Goal: Task Accomplishment & Management: Manage account settings

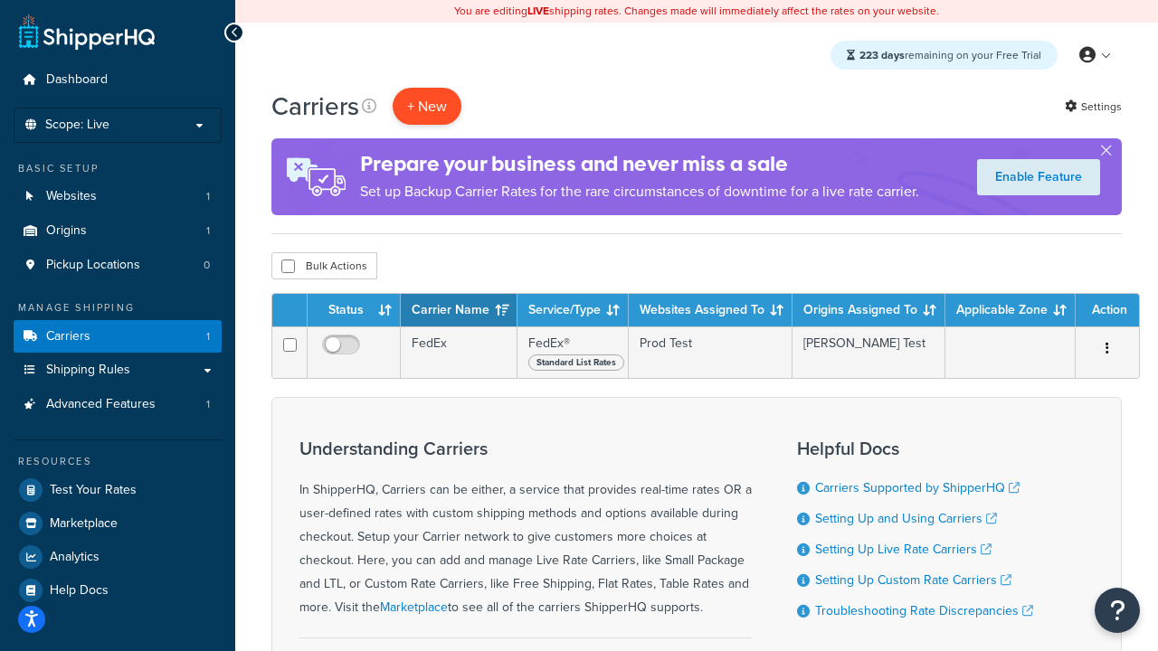
click at [427, 107] on button "+ New" at bounding box center [427, 106] width 69 height 37
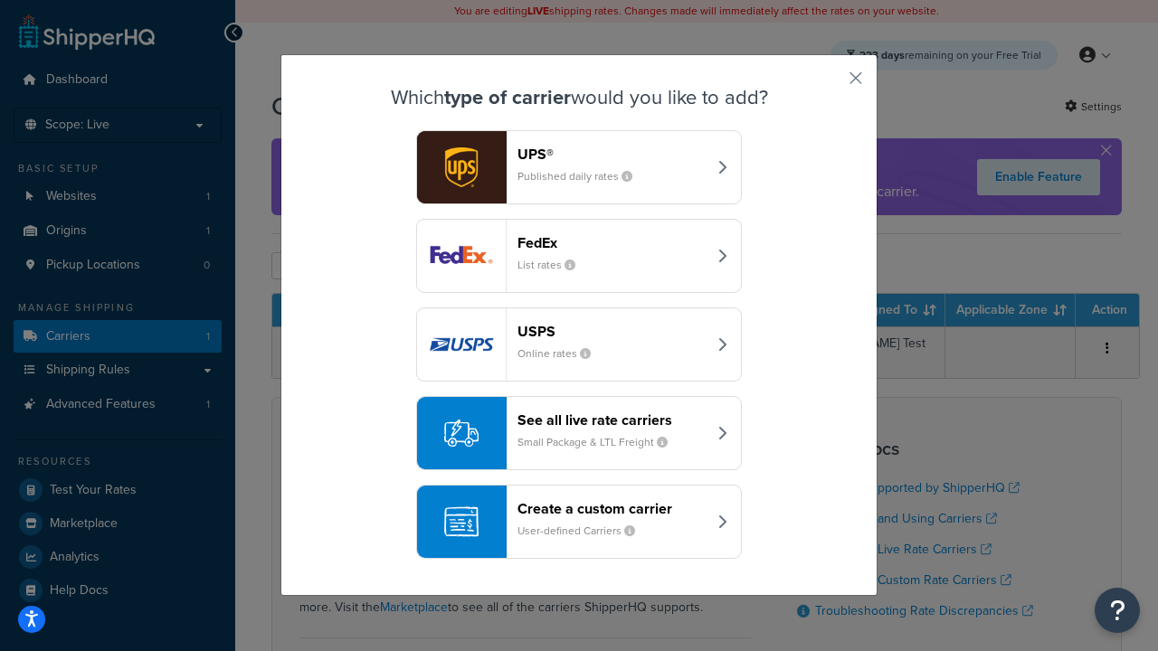
click at [579, 257] on div "FedEx List rates" at bounding box center [612, 255] width 189 height 43
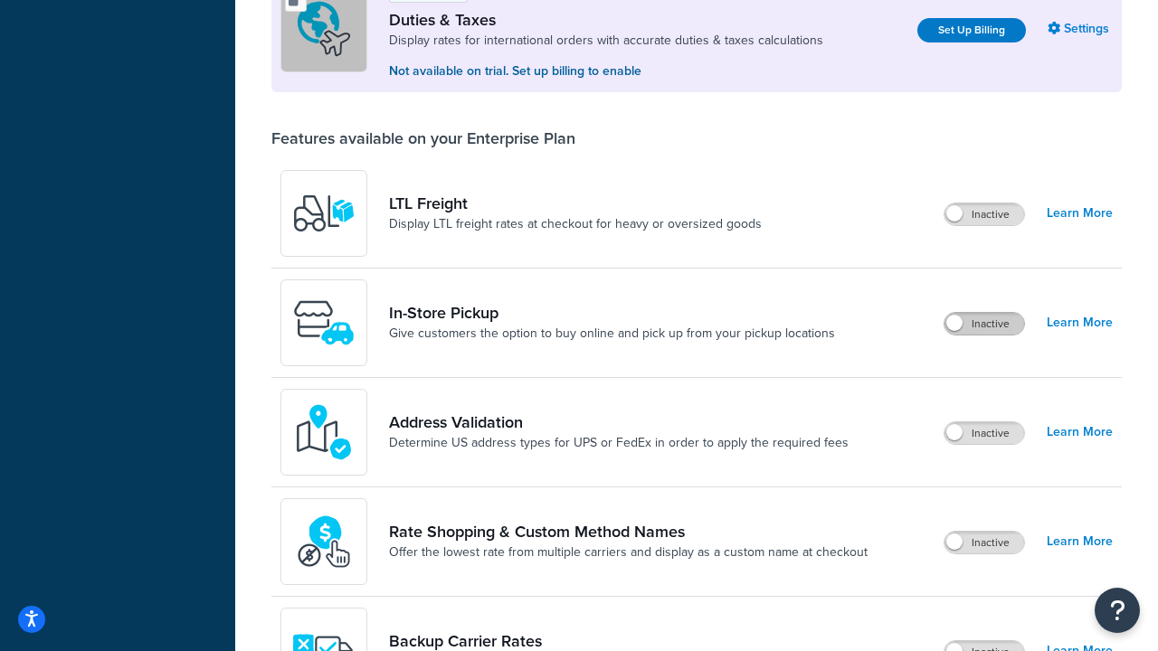
scroll to position [554, 0]
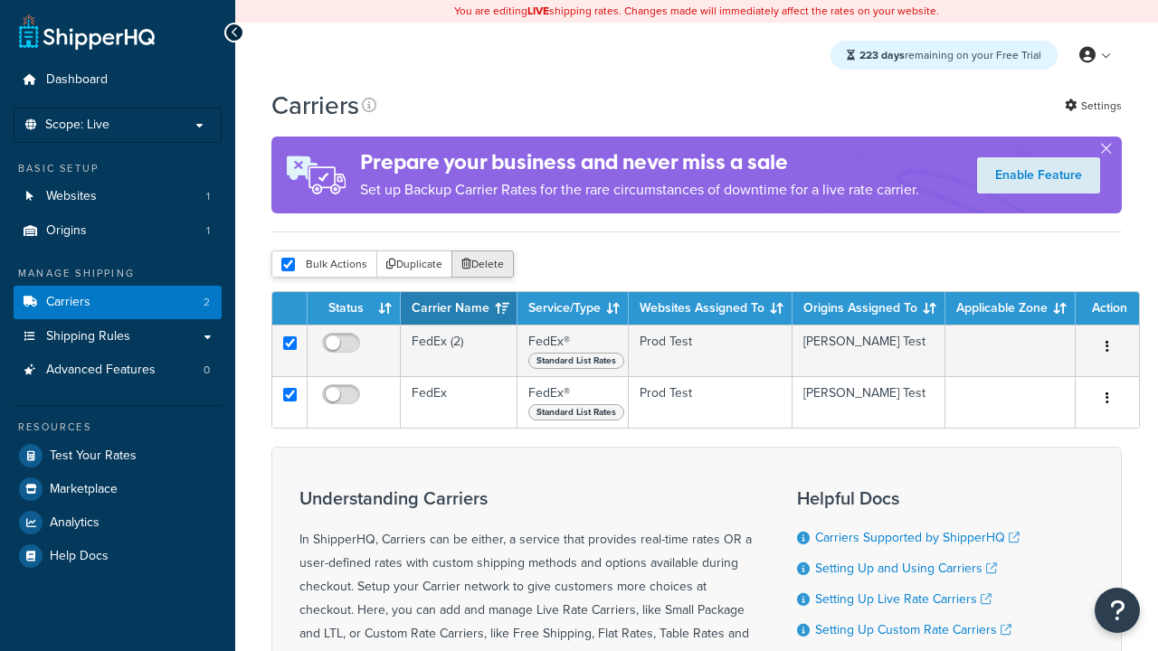
click at [481, 266] on button "Delete" at bounding box center [482, 264] width 62 height 27
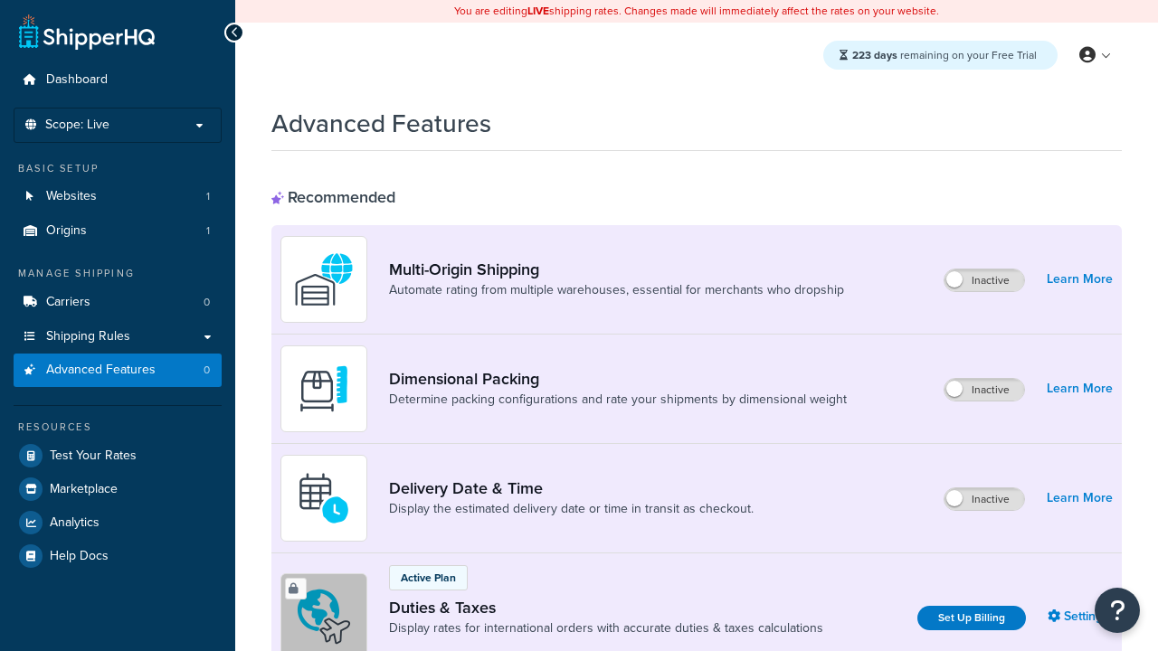
click at [985, 391] on label "Inactive" at bounding box center [985, 390] width 80 height 22
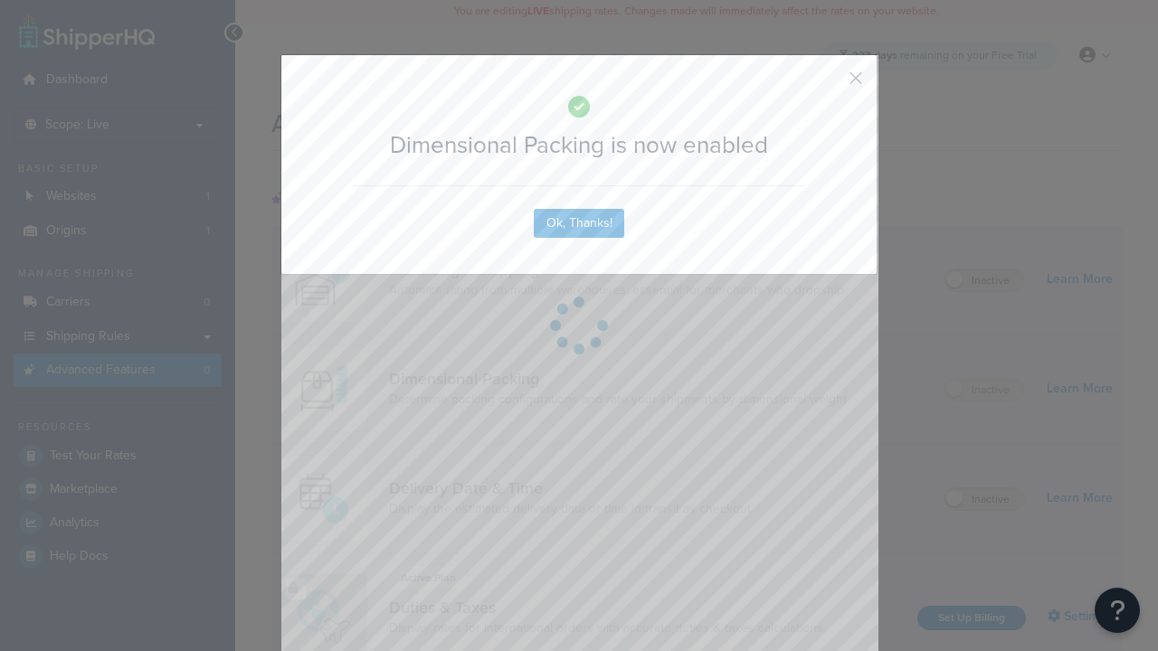
click at [829, 84] on button "button" at bounding box center [829, 84] width 5 height 5
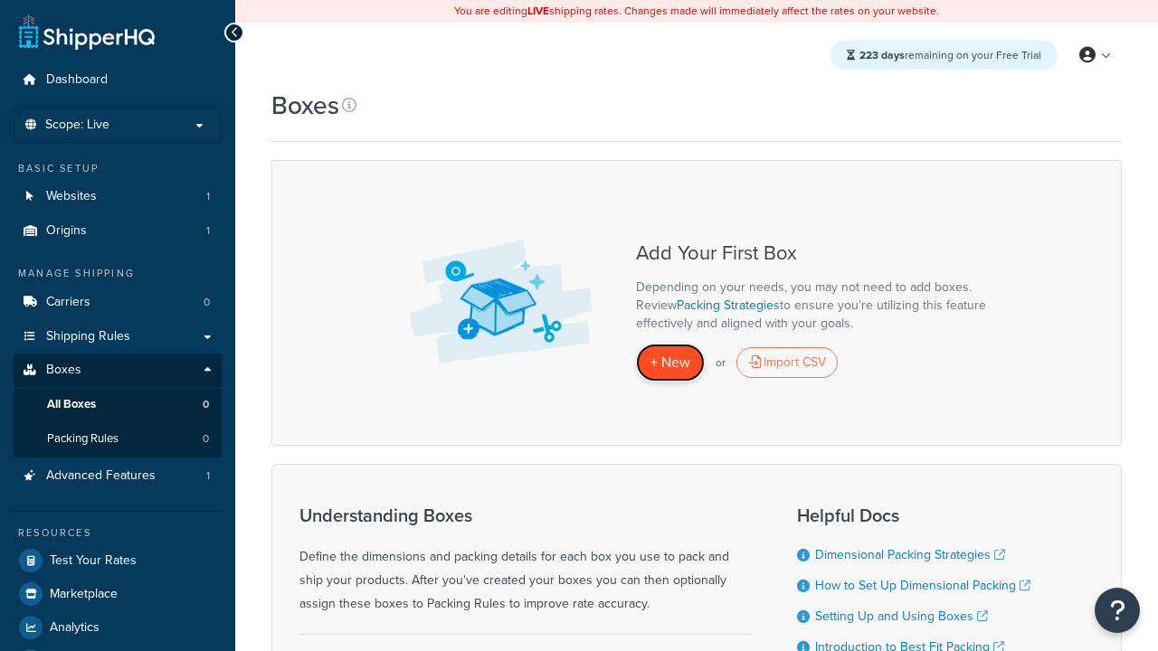
click at [670, 364] on span "+ New" at bounding box center [671, 362] width 40 height 21
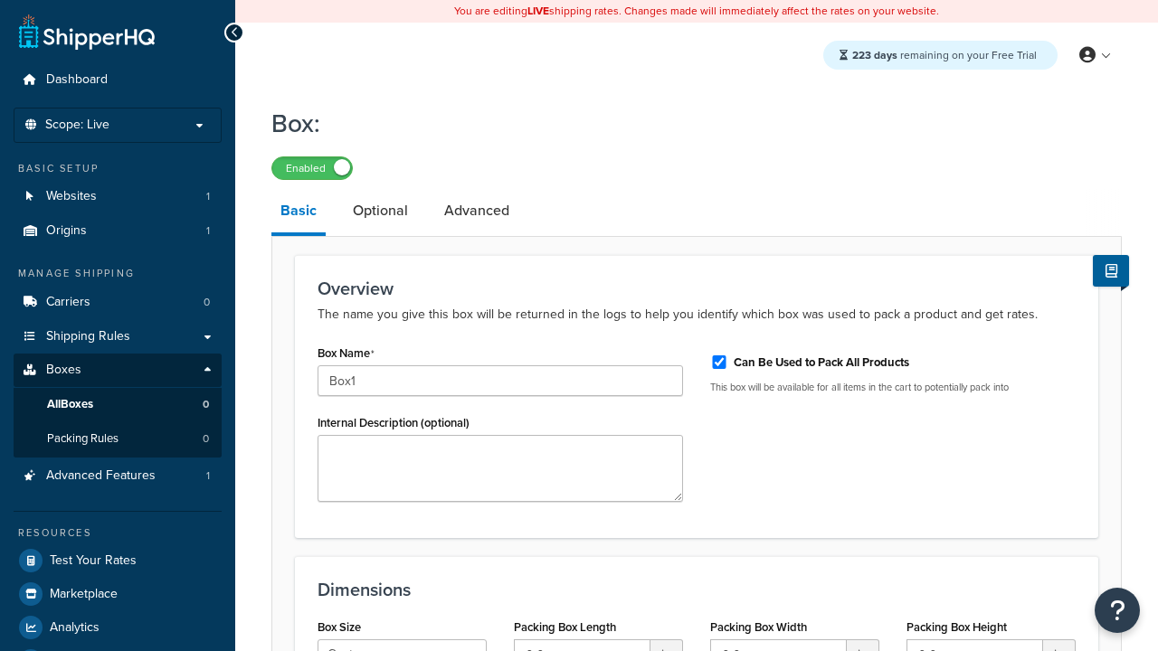
select select "usps_small"
type input "8.5"
type input "5"
type input "1.5"
type input "Box1"
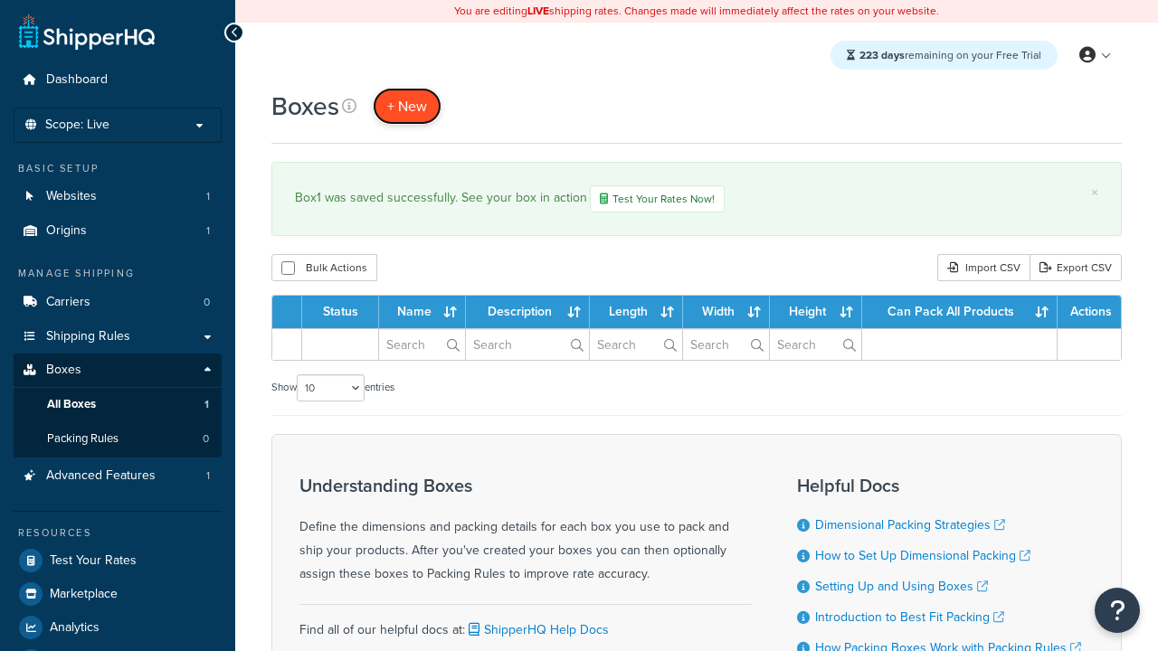
click at [406, 107] on span "+ New" at bounding box center [407, 106] width 40 height 21
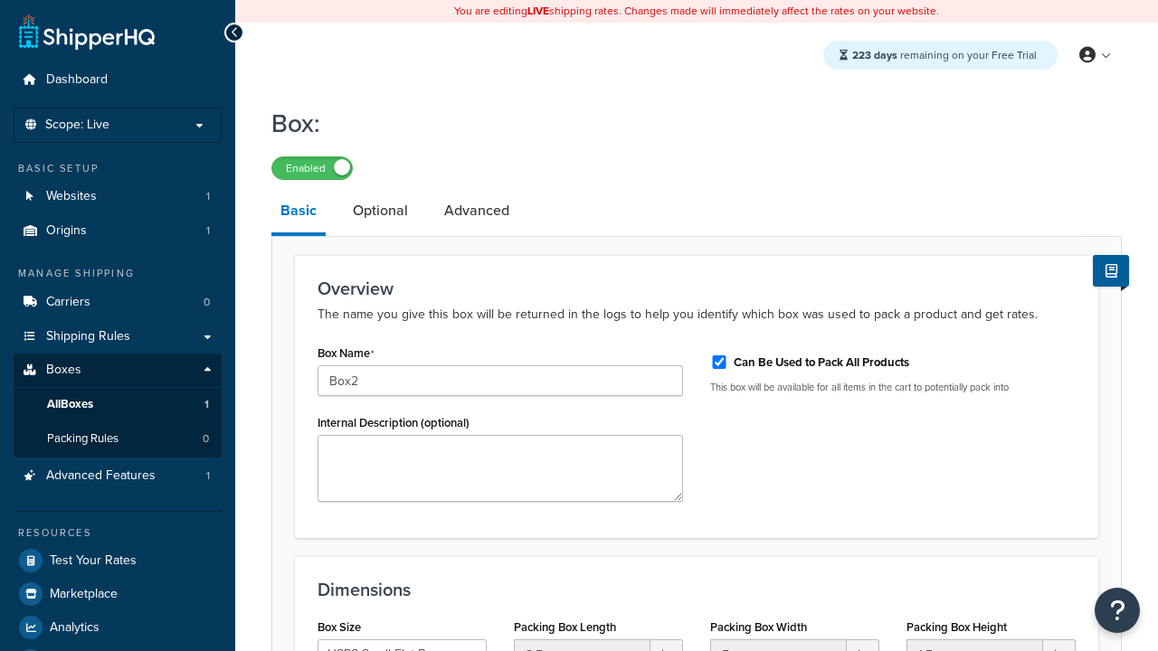
select select "usps_small"
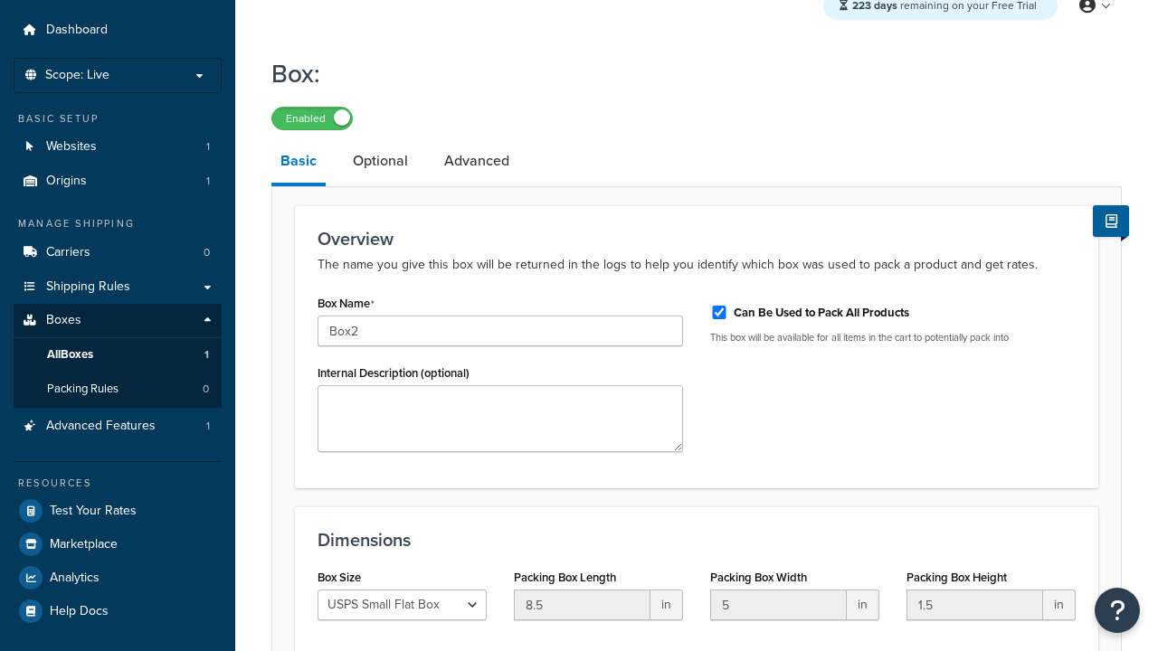
type input "Box2"
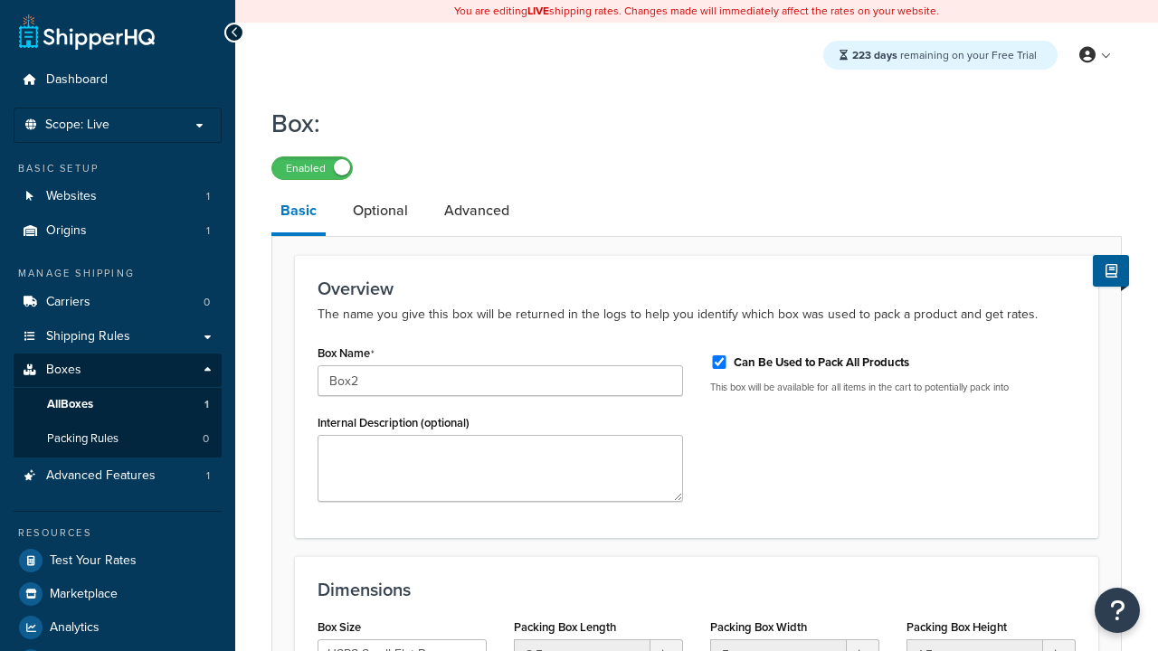
scroll to position [0, 0]
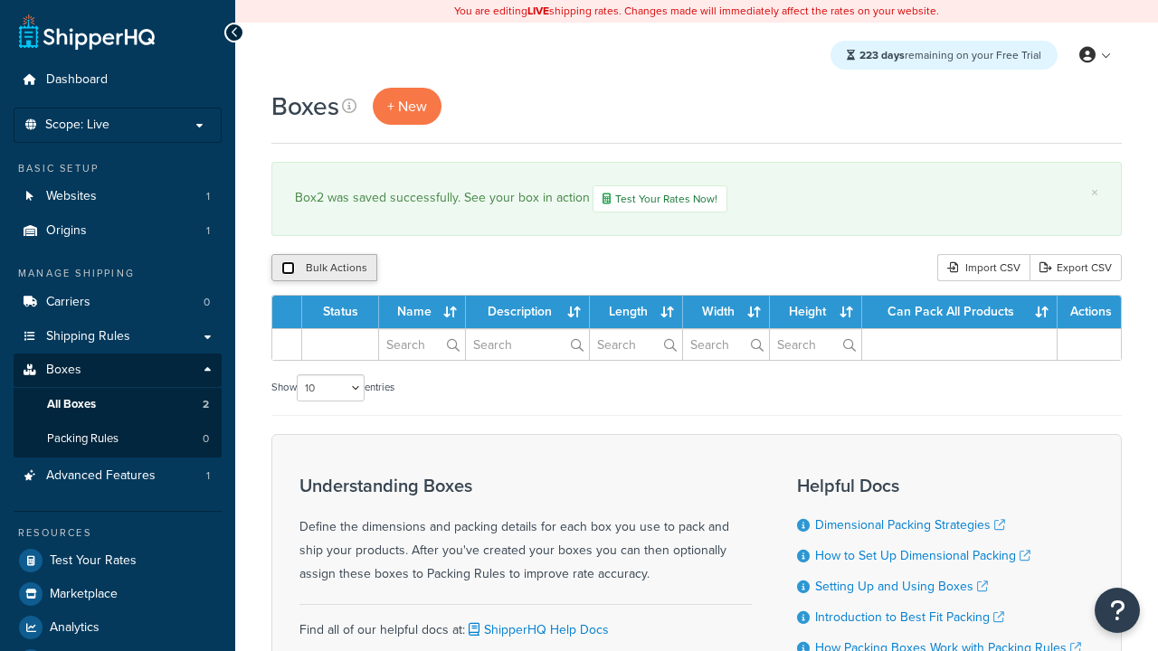
click at [288, 271] on input "checkbox" at bounding box center [288, 268] width 14 height 14
checkbox input "true"
